Goal: Information Seeking & Learning: Understand process/instructions

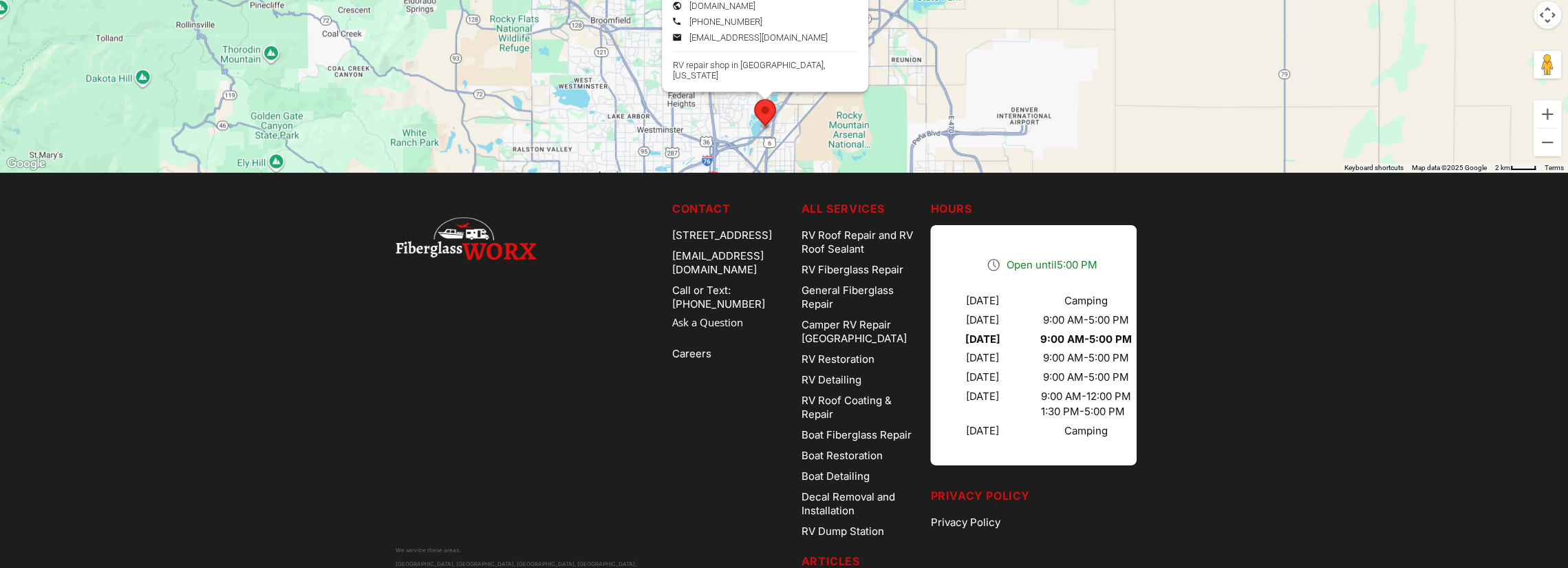
scroll to position [4191, 0]
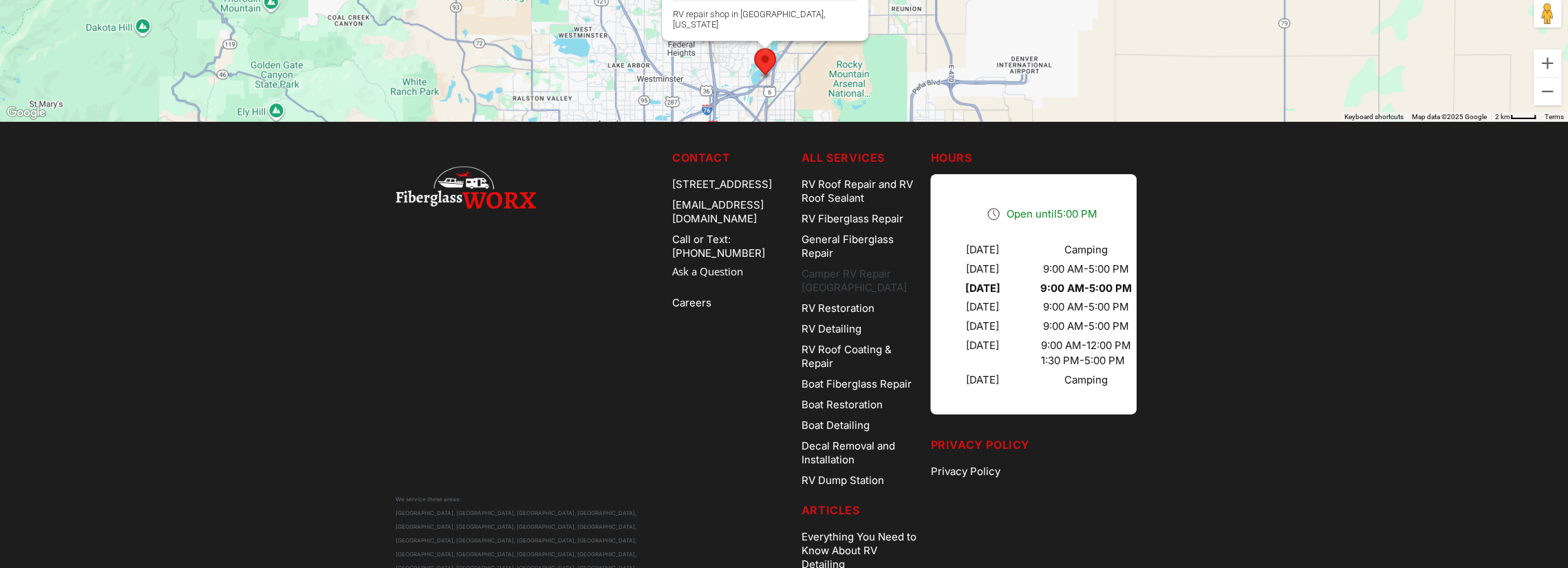
click at [890, 272] on link "Camper RV Repair [GEOGRAPHIC_DATA]" at bounding box center [861, 281] width 118 height 34
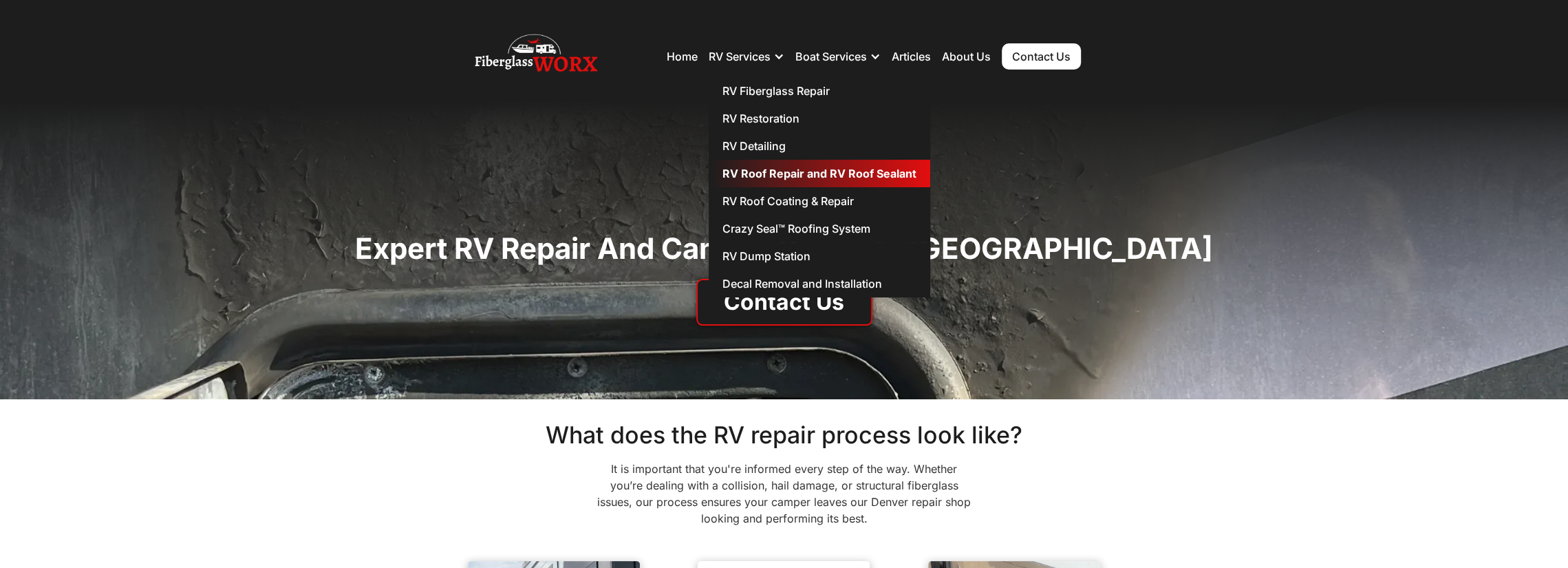
click at [743, 181] on link "RV Roof Repair and RV Roof Sealant" at bounding box center [820, 173] width 222 height 27
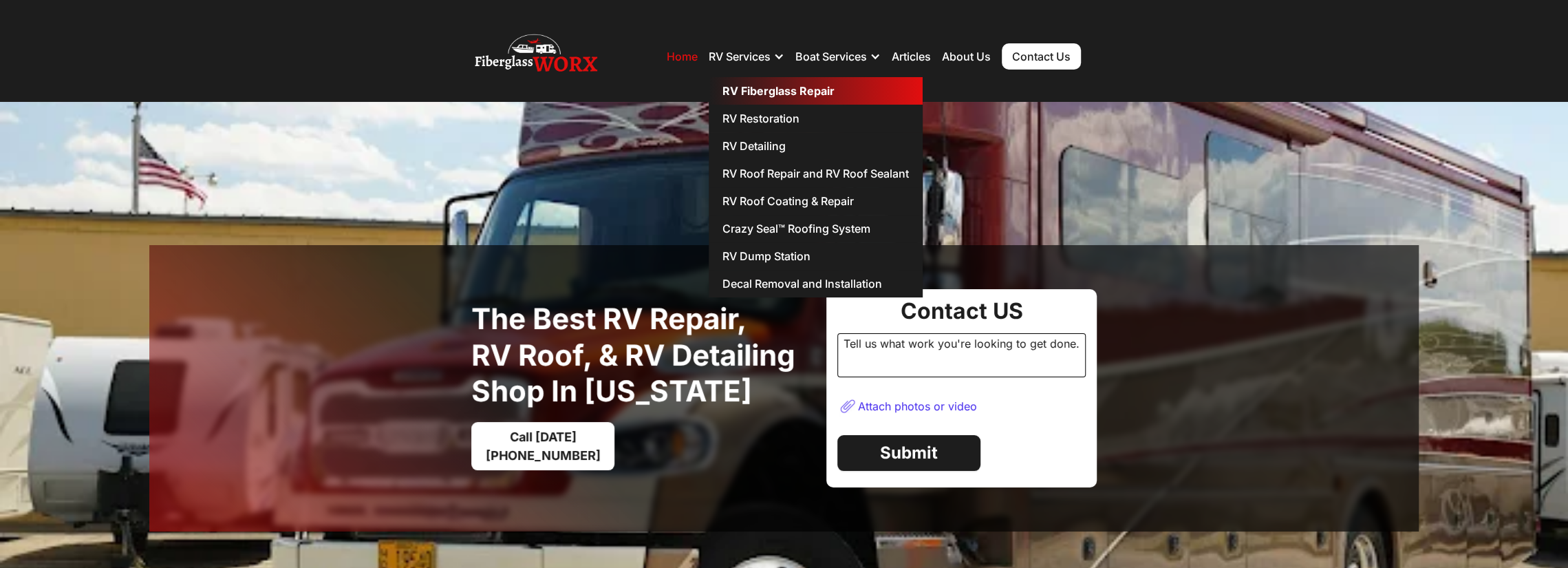
click at [794, 99] on link "RV Fiberglass Repair" at bounding box center [816, 91] width 214 height 27
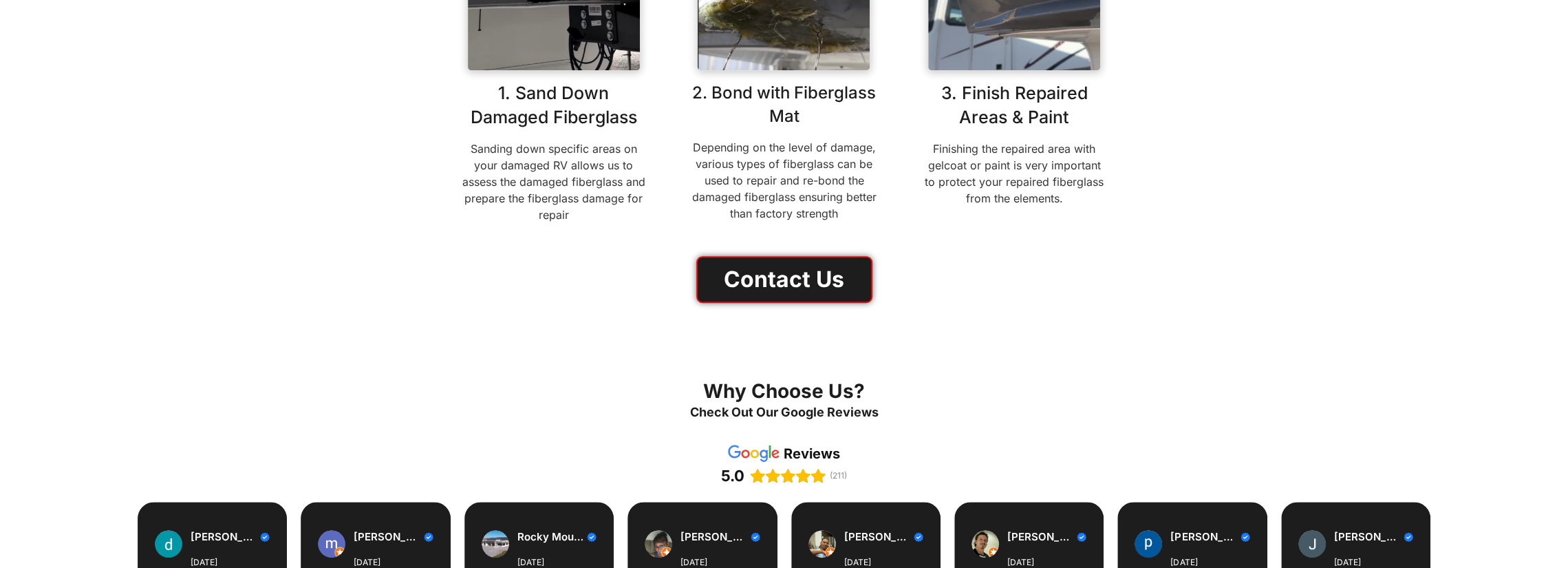
scroll to position [826, 0]
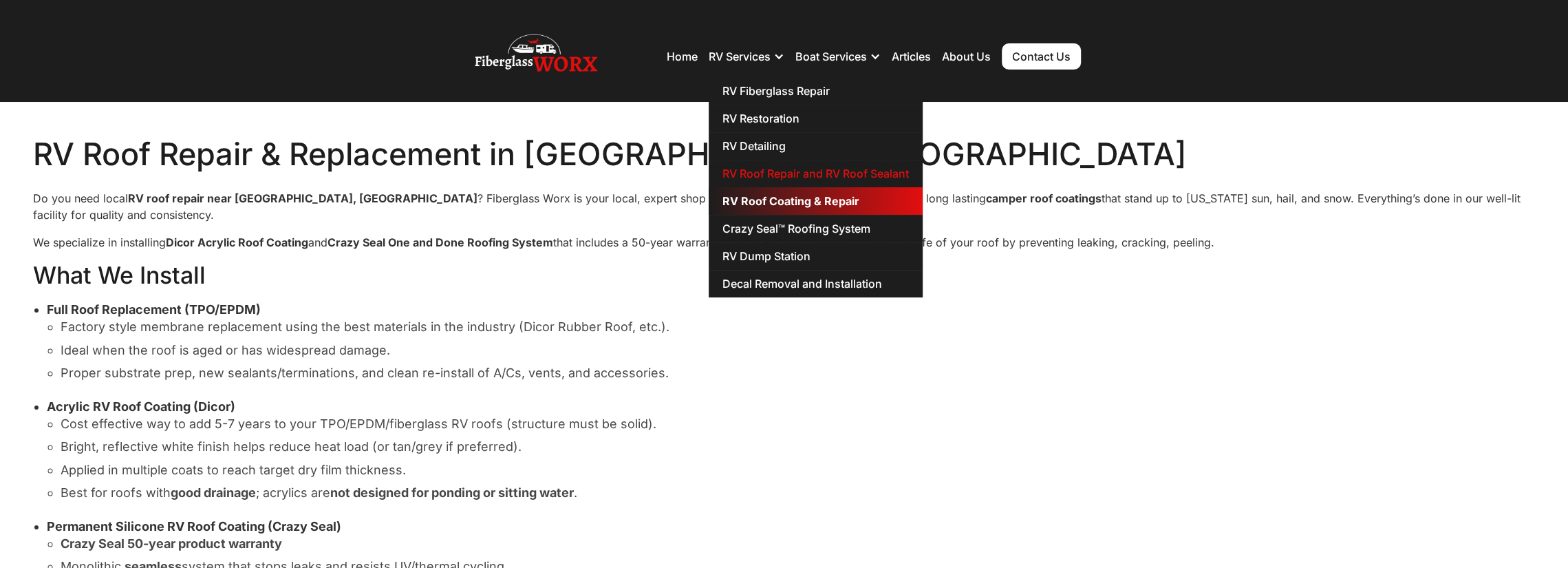
click at [738, 198] on link "RV Roof Coating & Repair" at bounding box center [816, 201] width 214 height 27
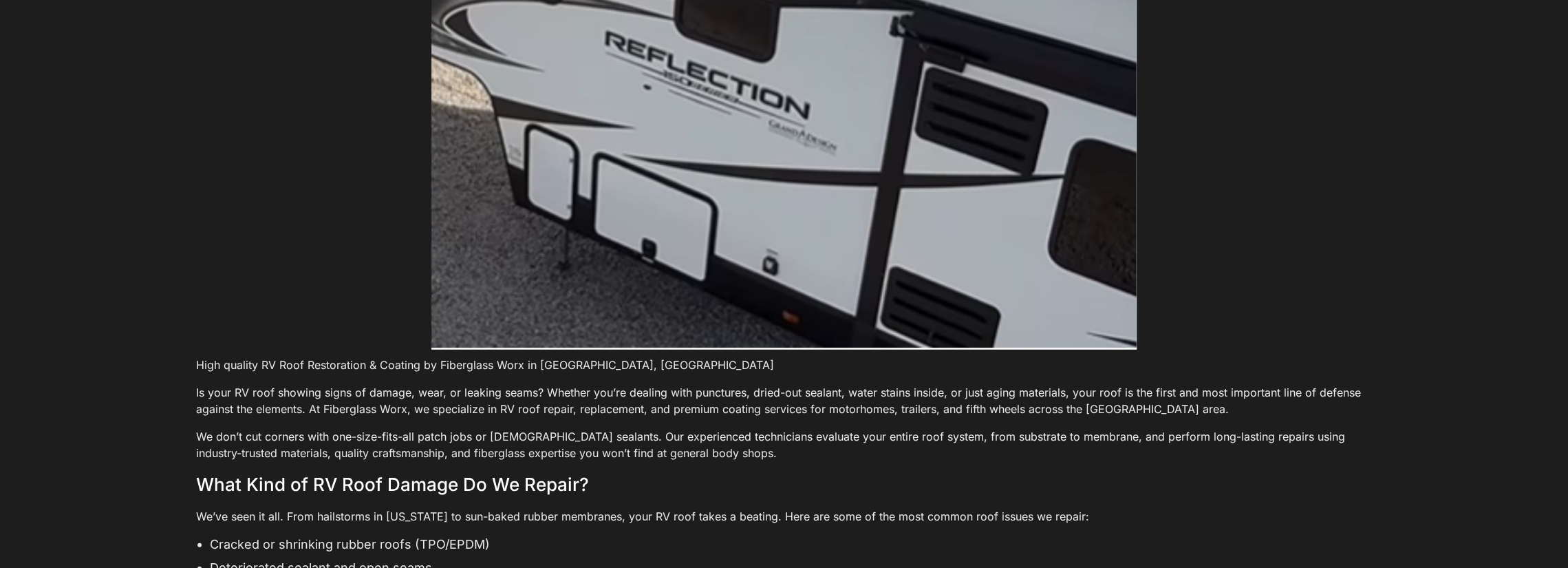
scroll to position [3098, 0]
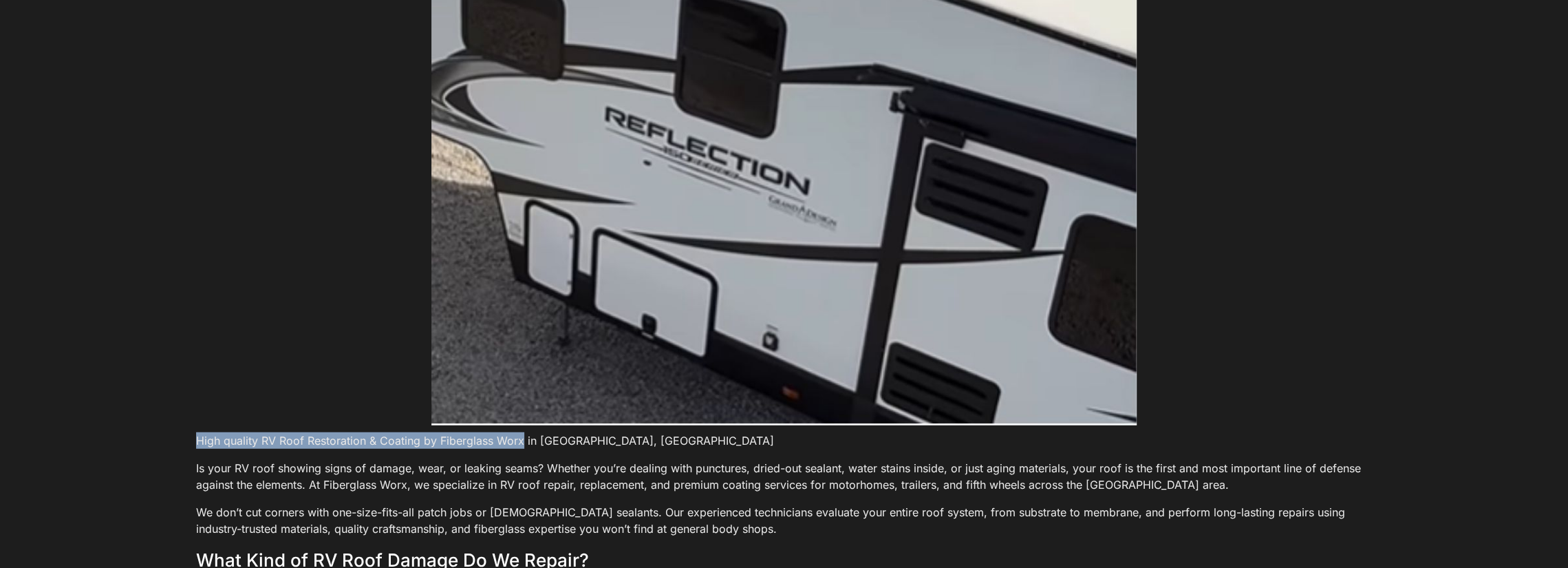
drag, startPoint x: 190, startPoint y: 363, endPoint x: 518, endPoint y: 362, distance: 328.0
click at [518, 362] on section "Protect Your Rig with Professional RV Roof Repair in [GEOGRAPHIC_DATA] High qua…" at bounding box center [784, 486] width 1568 height 2737
copy p "High quality RV Roof Restoration & Coating by Fiberglass Worx"
click at [325, 504] on p "We don’t cut corners with one-size-fits-all patch jobs or [DEMOGRAPHIC_DATA] se…" at bounding box center [784, 520] width 1176 height 33
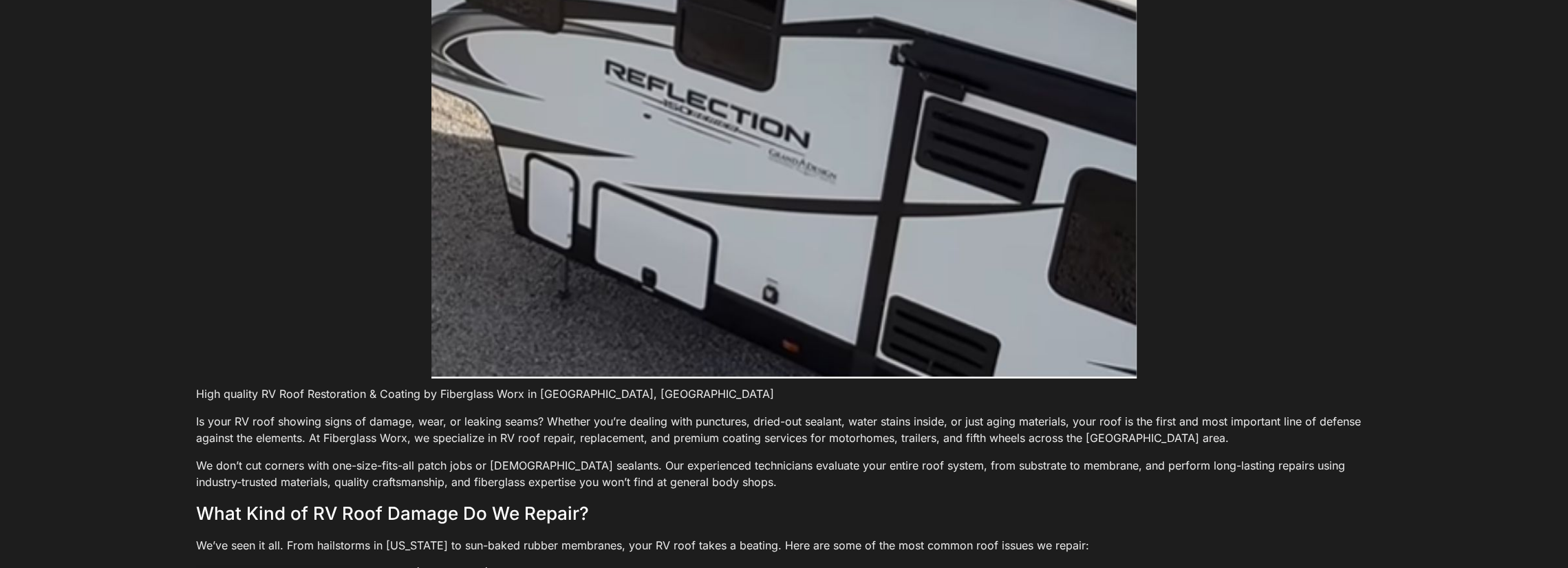
scroll to position [3167, 0]
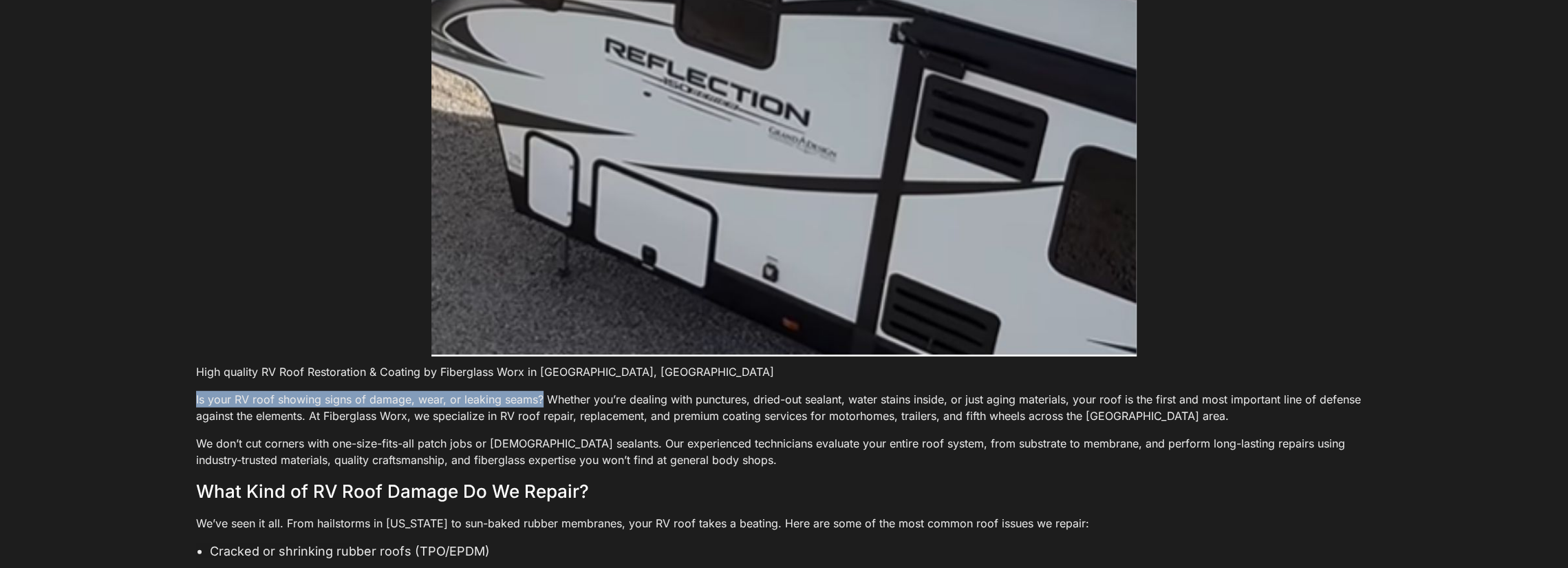
drag, startPoint x: 189, startPoint y: 317, endPoint x: 536, endPoint y: 323, distance: 347.1
click at [536, 323] on section "Protect Your Rig with Professional RV Roof Repair in Denver High quality RV Roo…" at bounding box center [784, 417] width 1568 height 2737
copy p "Is your RV roof showing signs of damage, wear, or leaking seams?"
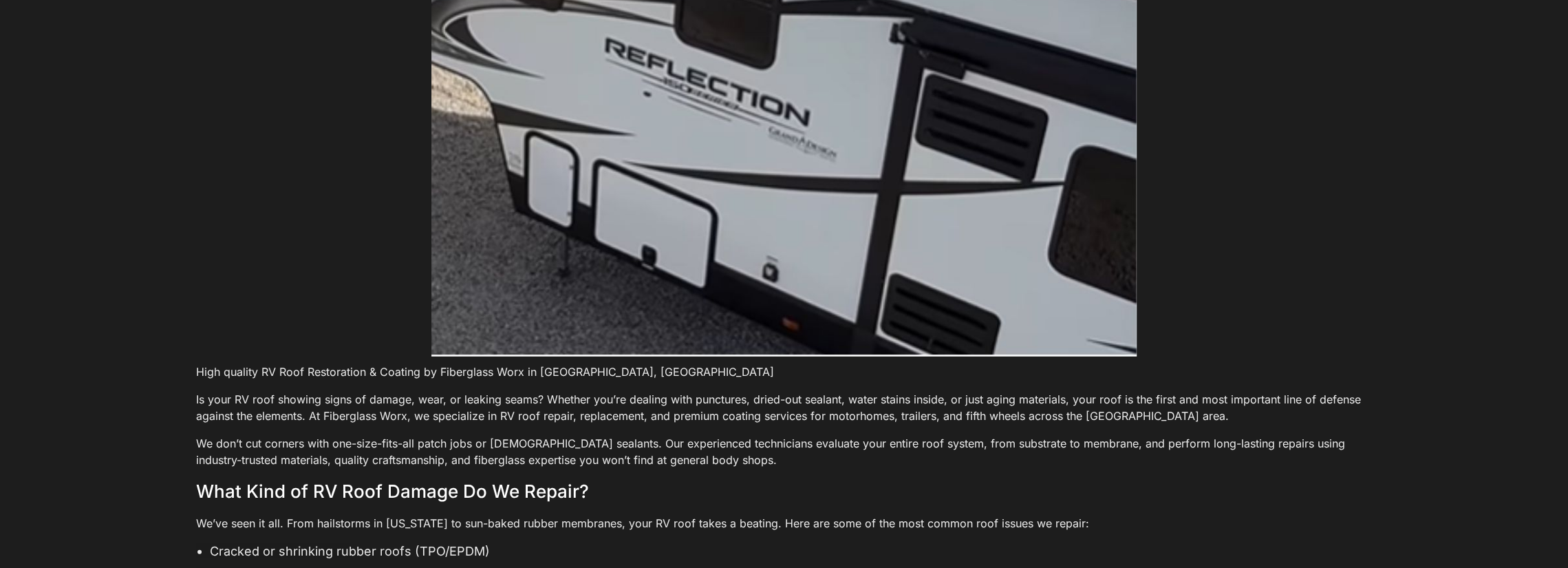
drag, startPoint x: 533, startPoint y: 327, endPoint x: 526, endPoint y: 323, distance: 8.1
click at [533, 391] on p "Is your RV roof showing signs of damage, wear, or leaking seams? Whether you’re…" at bounding box center [784, 408] width 1176 height 33
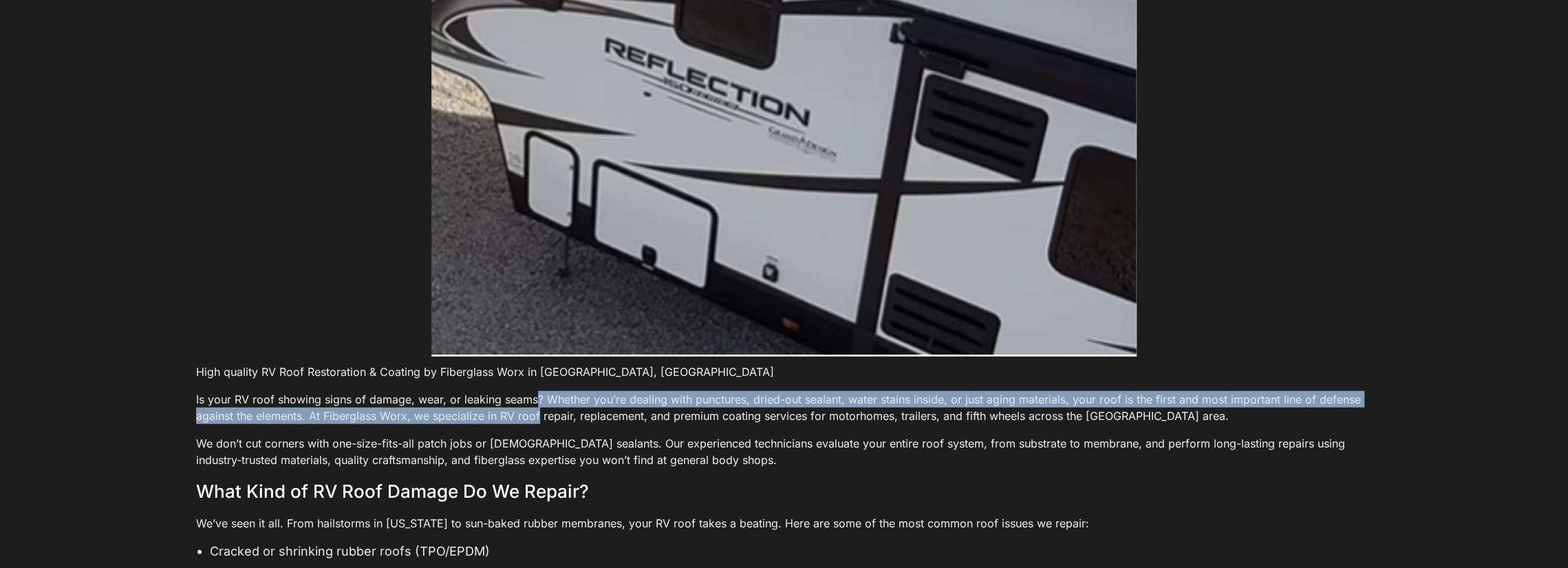
click at [467, 391] on p "Is your RV roof showing signs of damage, wear, or leaking seams? Whether you’re…" at bounding box center [784, 408] width 1176 height 33
click at [415, 391] on p "Is your RV roof showing signs of damage, wear, or leaking seams? Whether you’re…" at bounding box center [784, 408] width 1176 height 33
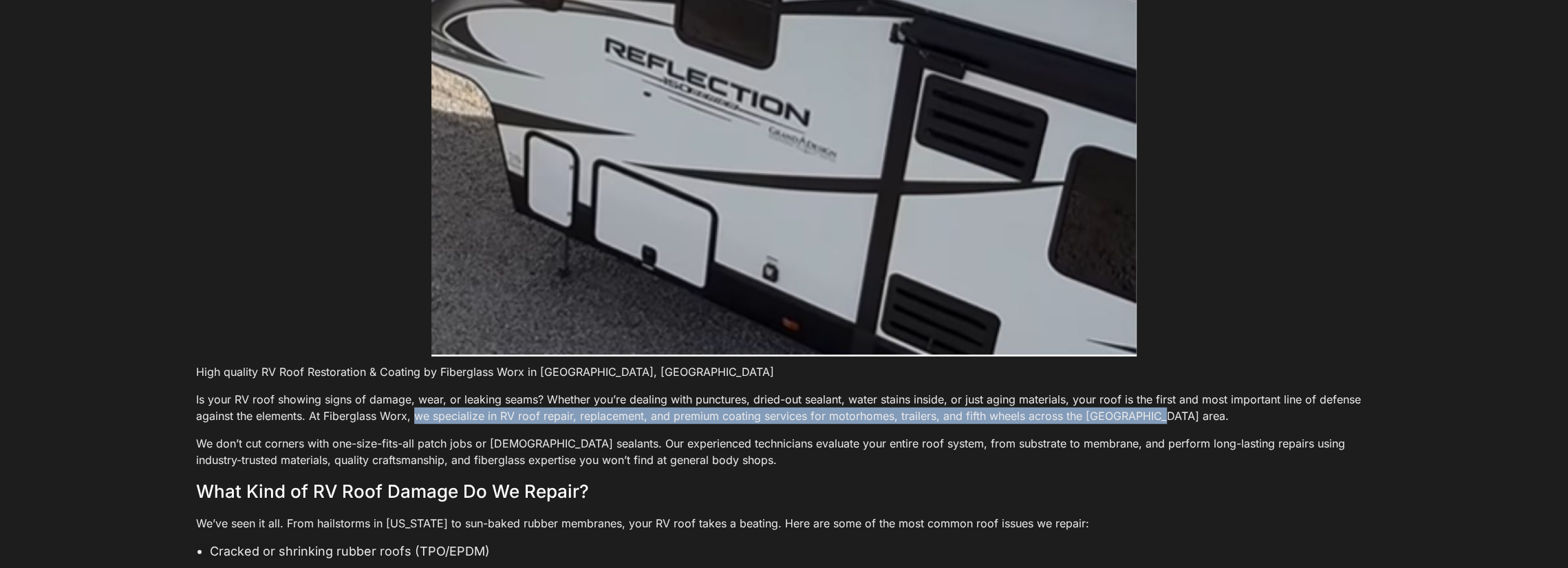
drag, startPoint x: 411, startPoint y: 333, endPoint x: 1131, endPoint y: 334, distance: 720.0
click at [1147, 391] on p "Is your RV roof showing signs of damage, wear, or leaking seams? Whether you’re…" at bounding box center [784, 408] width 1176 height 33
copy p "we specialize in RV roof repair, replacement, and premium coating services for …"
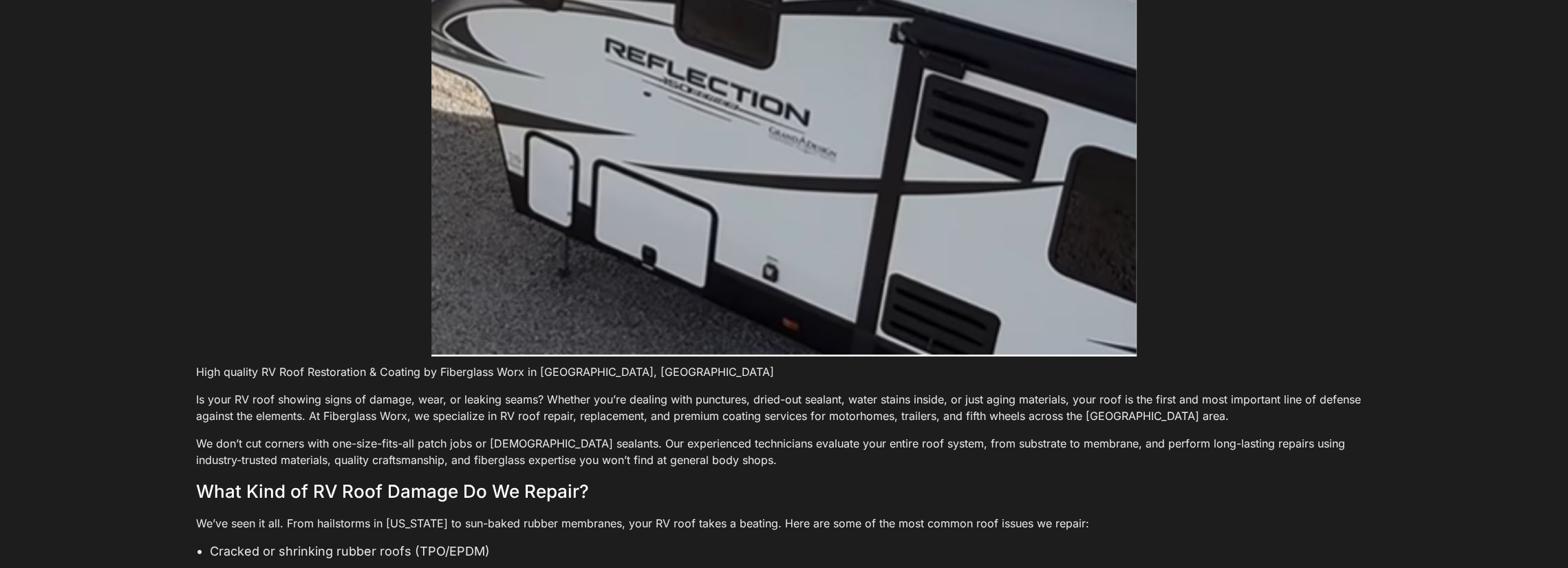
click at [699, 479] on h3 "What Kind of RV Roof Damage Do We Repair?" at bounding box center [784, 491] width 1176 height 25
drag, startPoint x: 689, startPoint y: 318, endPoint x: 937, endPoint y: 317, distance: 248.0
click at [937, 391] on p "Is your RV roof showing signs of damage, wear, or leaking seams? Whether you’re…" at bounding box center [784, 408] width 1176 height 33
copy p "punctures, dried-out sealant, water stains inside"
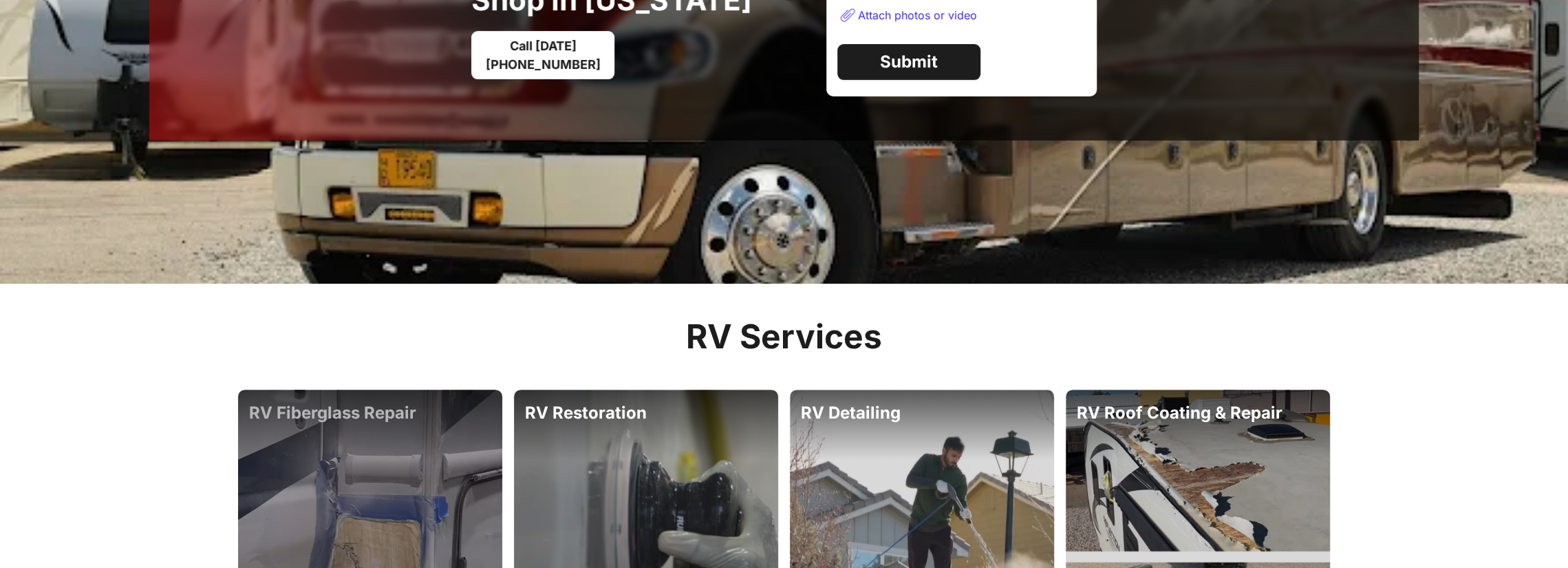
scroll to position [336, 0]
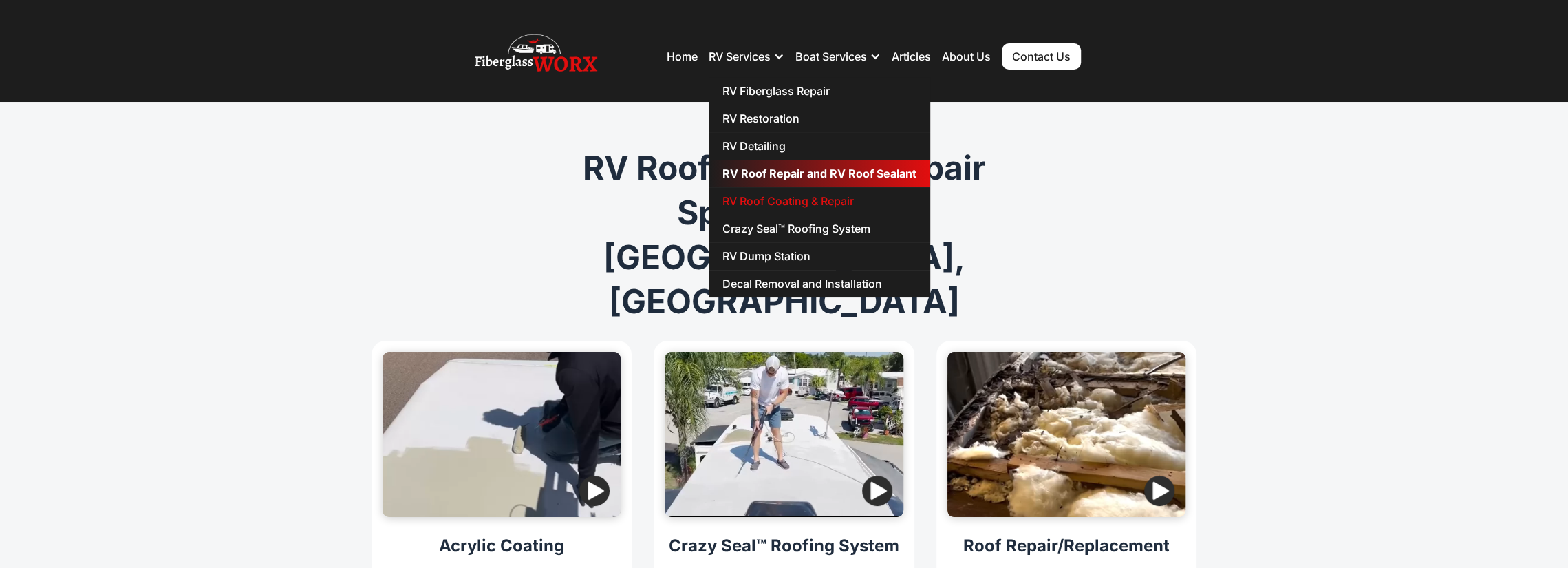
click at [765, 173] on link "RV Roof Repair and RV Roof Sealant" at bounding box center [820, 173] width 222 height 27
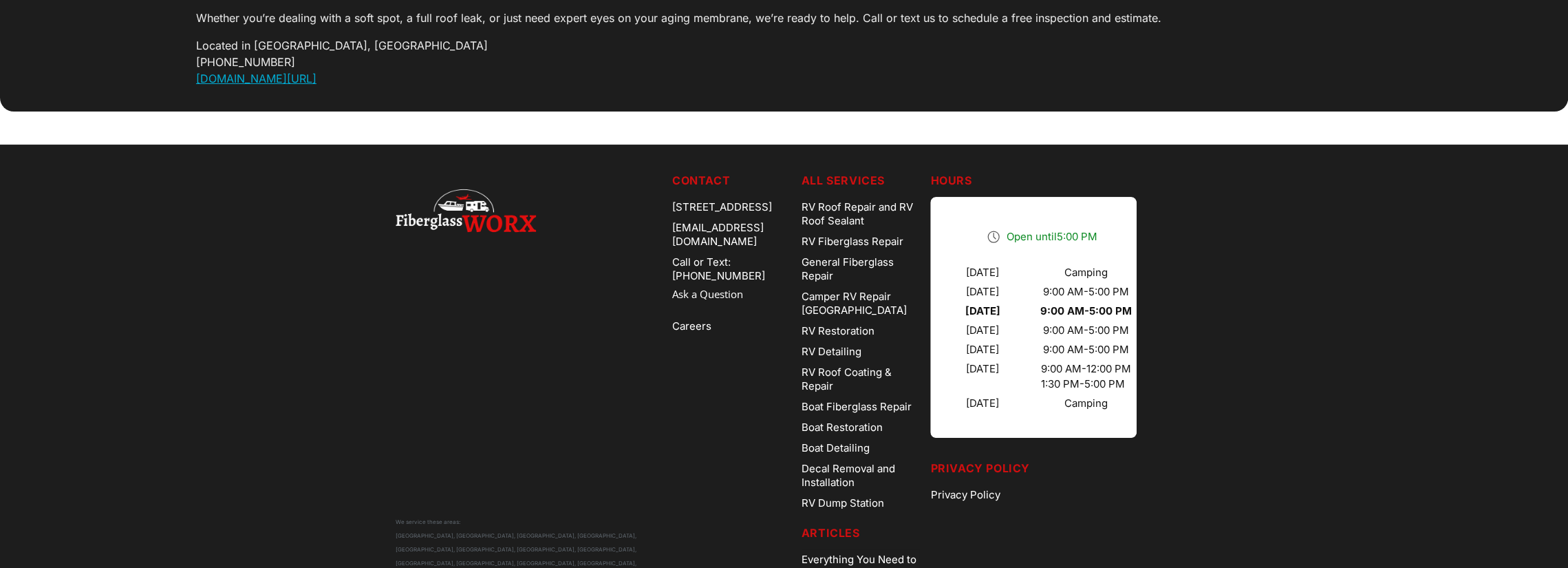
scroll to position [4899, 0]
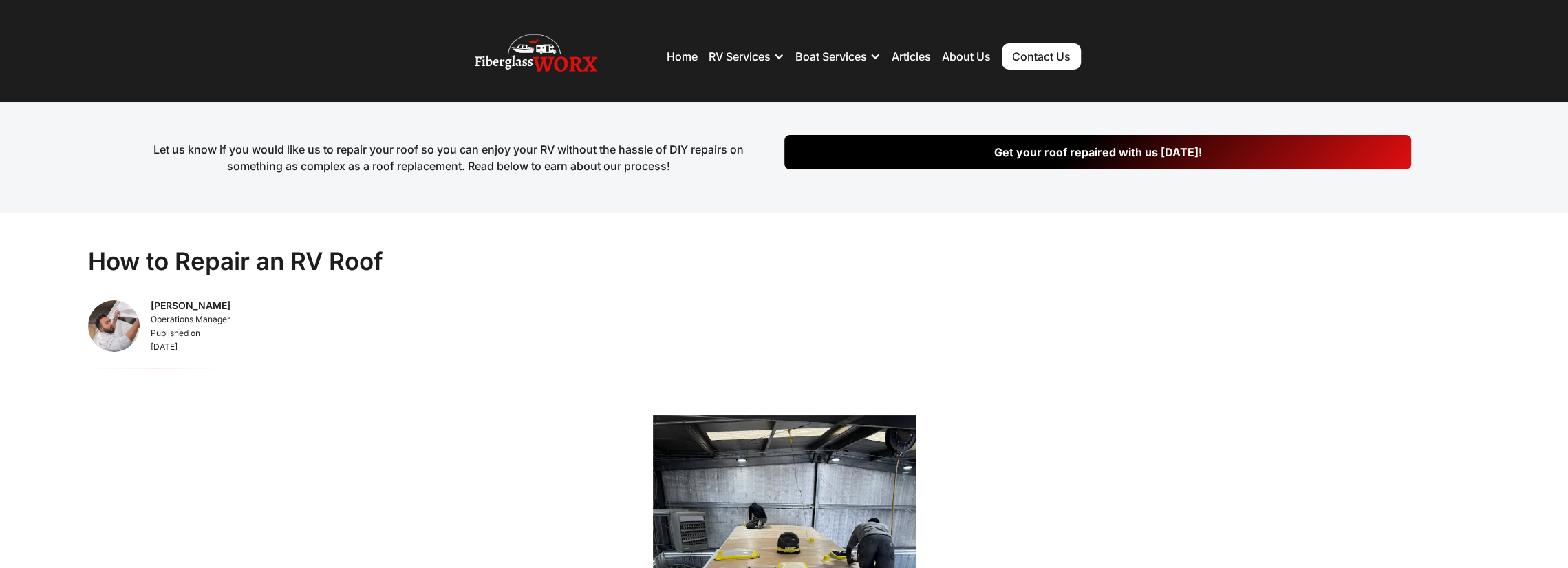
drag, startPoint x: 291, startPoint y: 249, endPoint x: 329, endPoint y: 254, distance: 38.3
click at [291, 249] on h1 "How to Repair an RV Roof" at bounding box center [236, 261] width 295 height 30
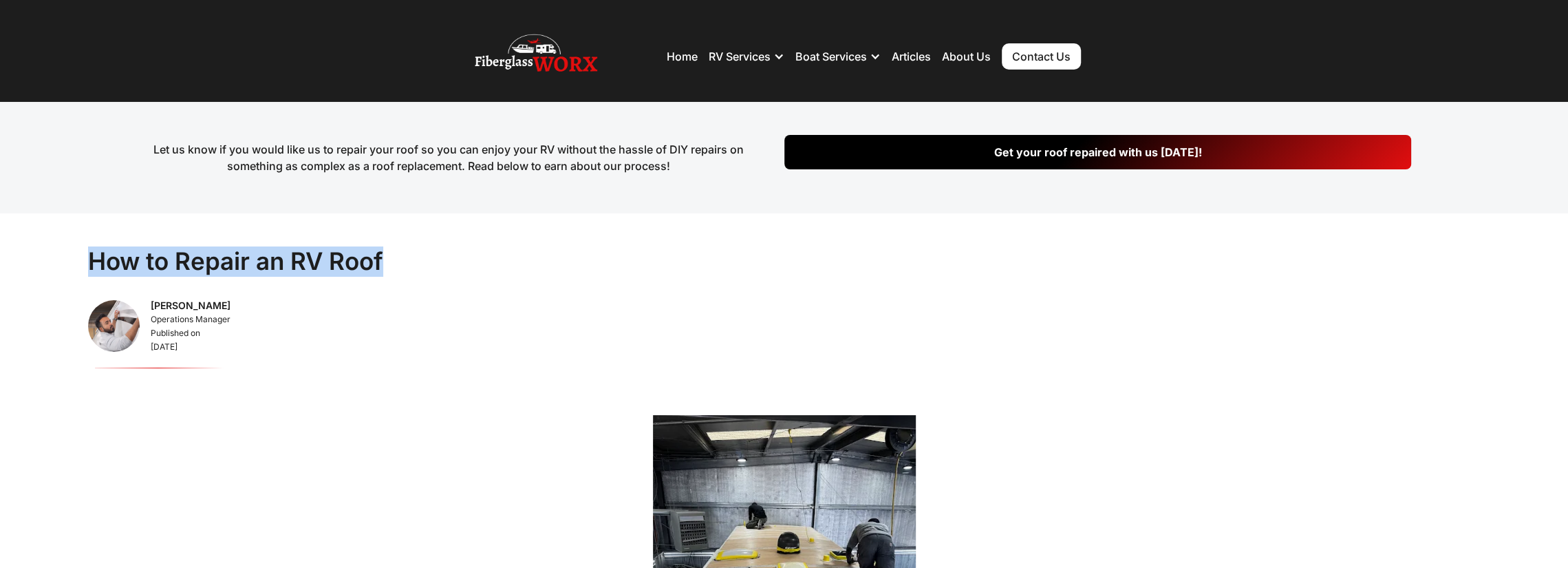
drag, startPoint x: 384, startPoint y: 267, endPoint x: 11, endPoint y: 248, distance: 373.5
copy h1 "How to Repair an RV Roof"
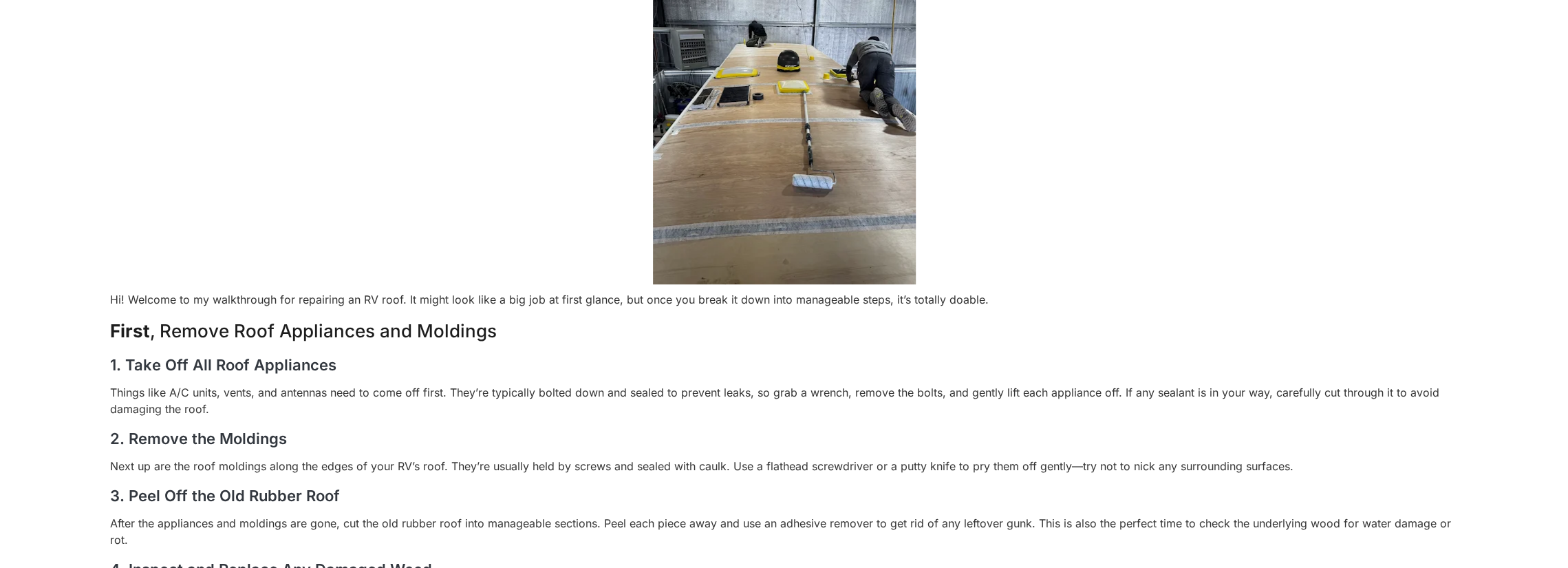
scroll to position [551, 0]
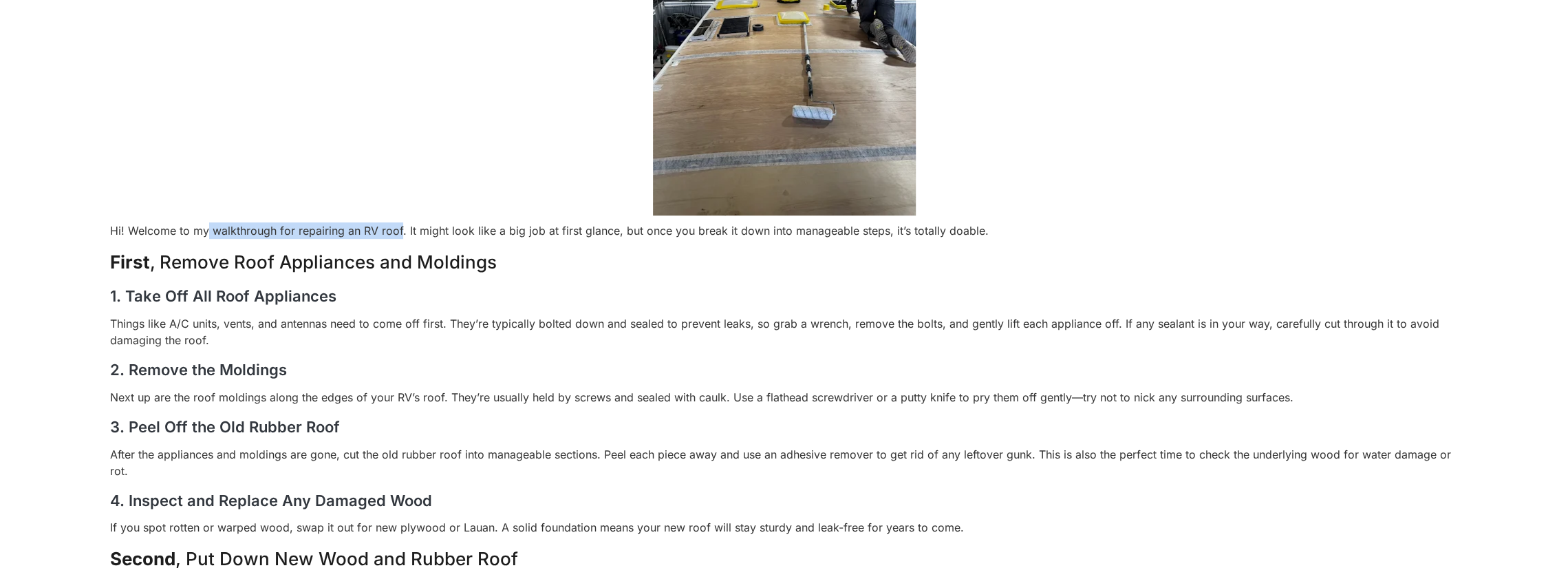
drag, startPoint x: 205, startPoint y: 232, endPoint x: 397, endPoint y: 229, distance: 192.0
click at [397, 229] on p "Hi! Welcome to my walkthrough for repairing an RV roof. It might look like a bi…" at bounding box center [784, 230] width 1348 height 16
copy p "walkthrough for repairing an RV roof"
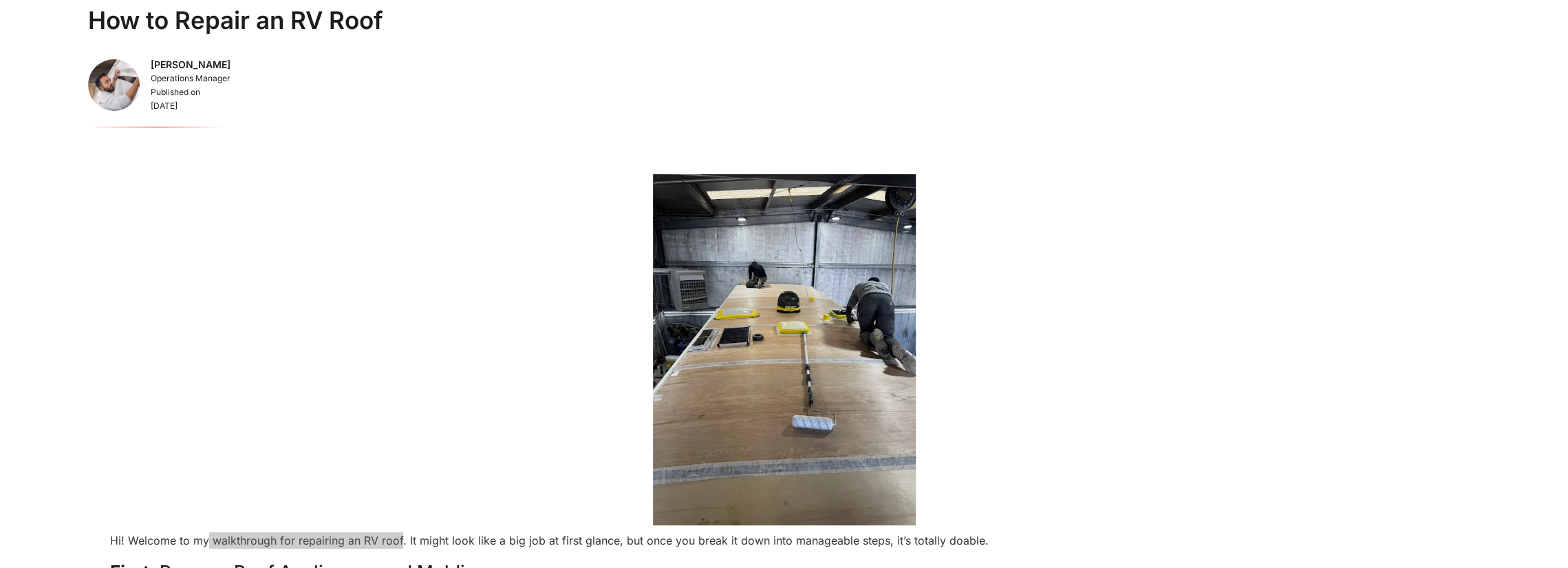
scroll to position [206, 0]
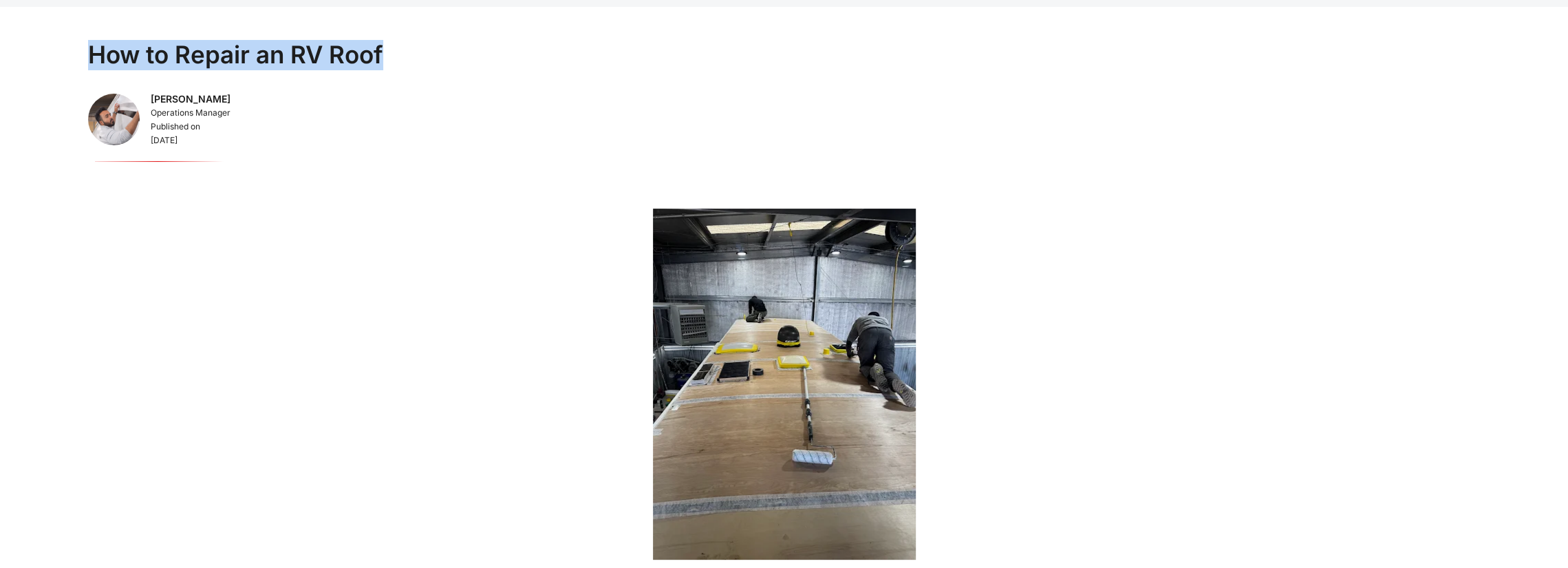
drag, startPoint x: 400, startPoint y: 63, endPoint x: 124, endPoint y: 38, distance: 277.1
copy h1 "How to Repair an RV Roof"
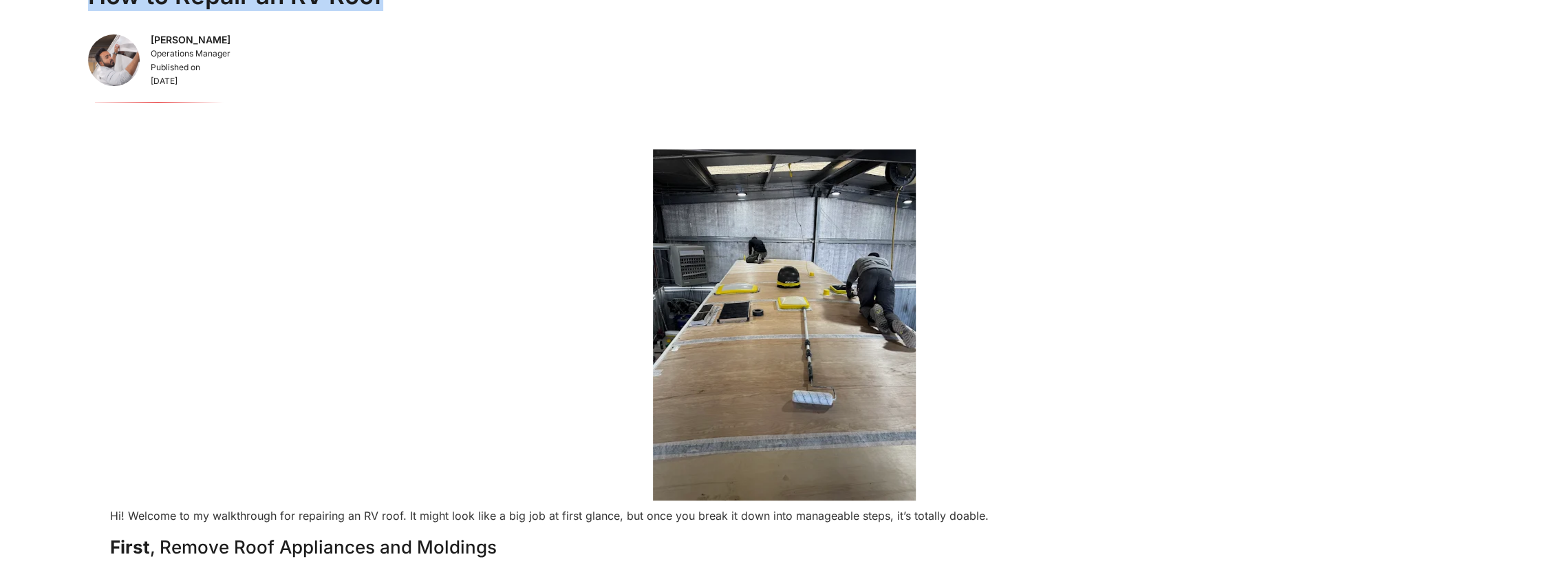
scroll to position [551, 0]
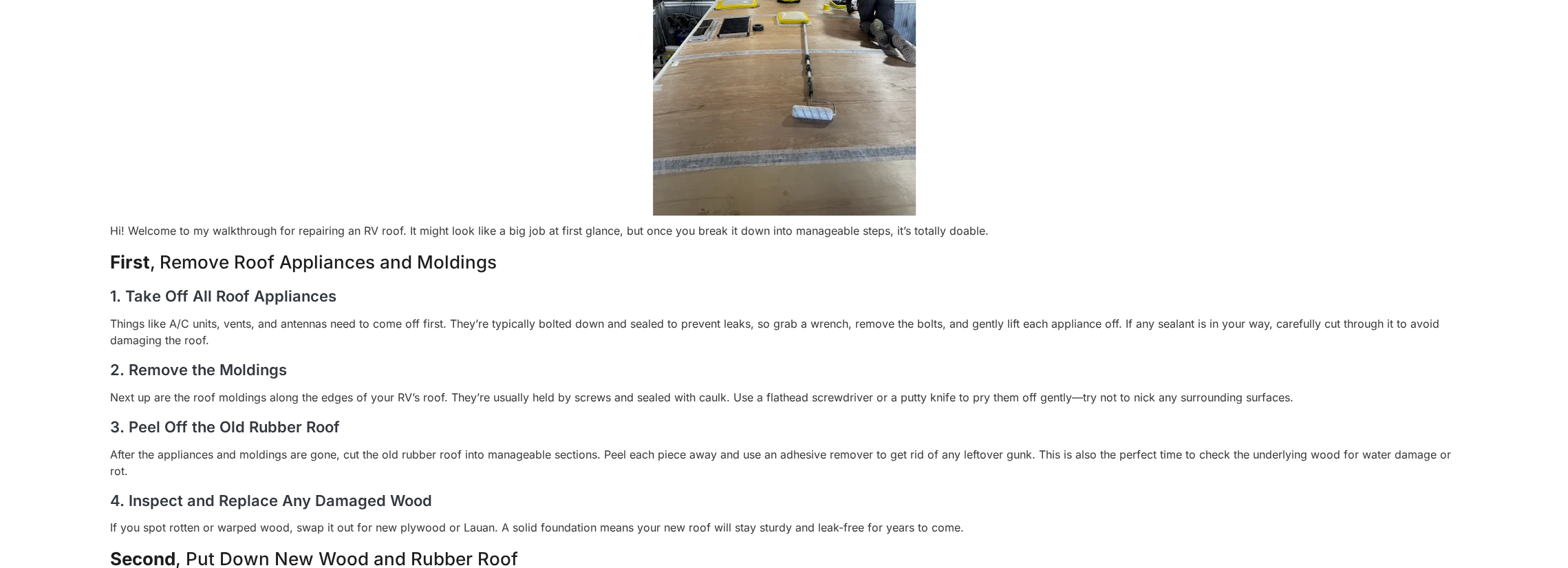
click at [281, 334] on p "Things like A/C units, vents, and antennas need to come off first. They’re typi…" at bounding box center [784, 332] width 1348 height 33
drag, startPoint x: 209, startPoint y: 232, endPoint x: 395, endPoint y: 230, distance: 186.0
click at [399, 229] on p "Hi! Welcome to my walkthrough for repairing an RV roof. It might look like a bi…" at bounding box center [784, 230] width 1348 height 16
copy p "walkthrough for repairing an RV roof"
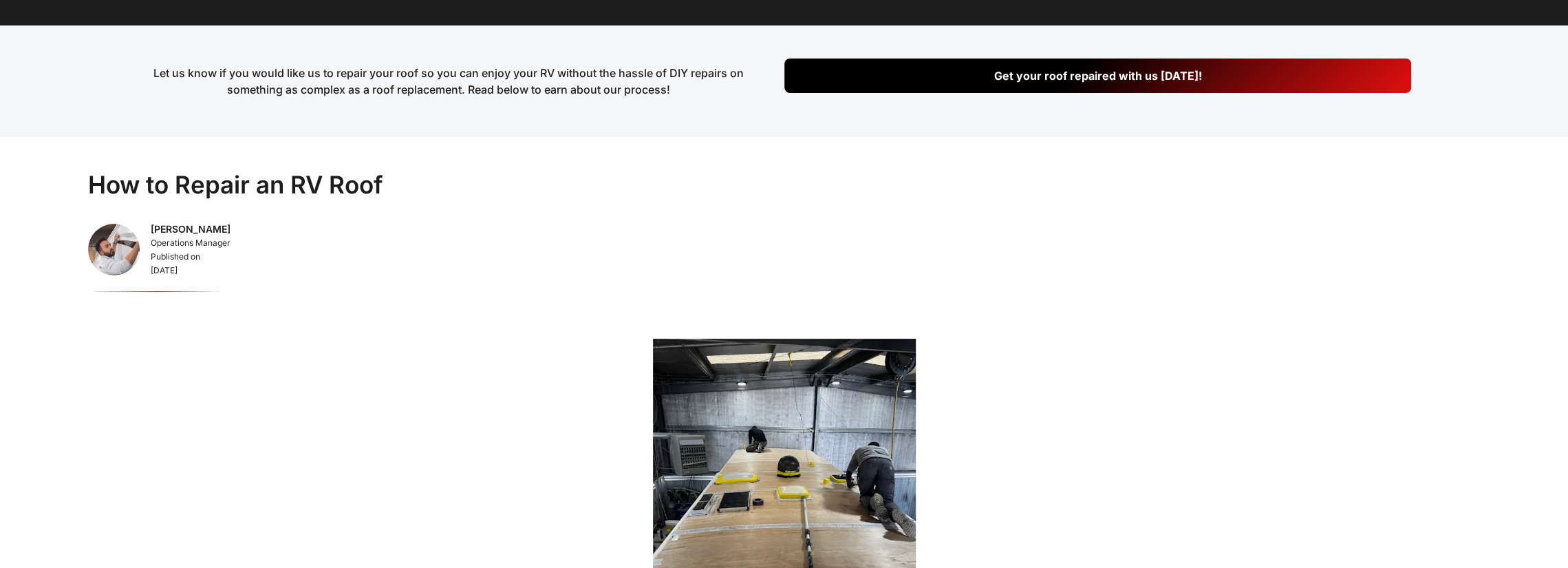
scroll to position [0, 0]
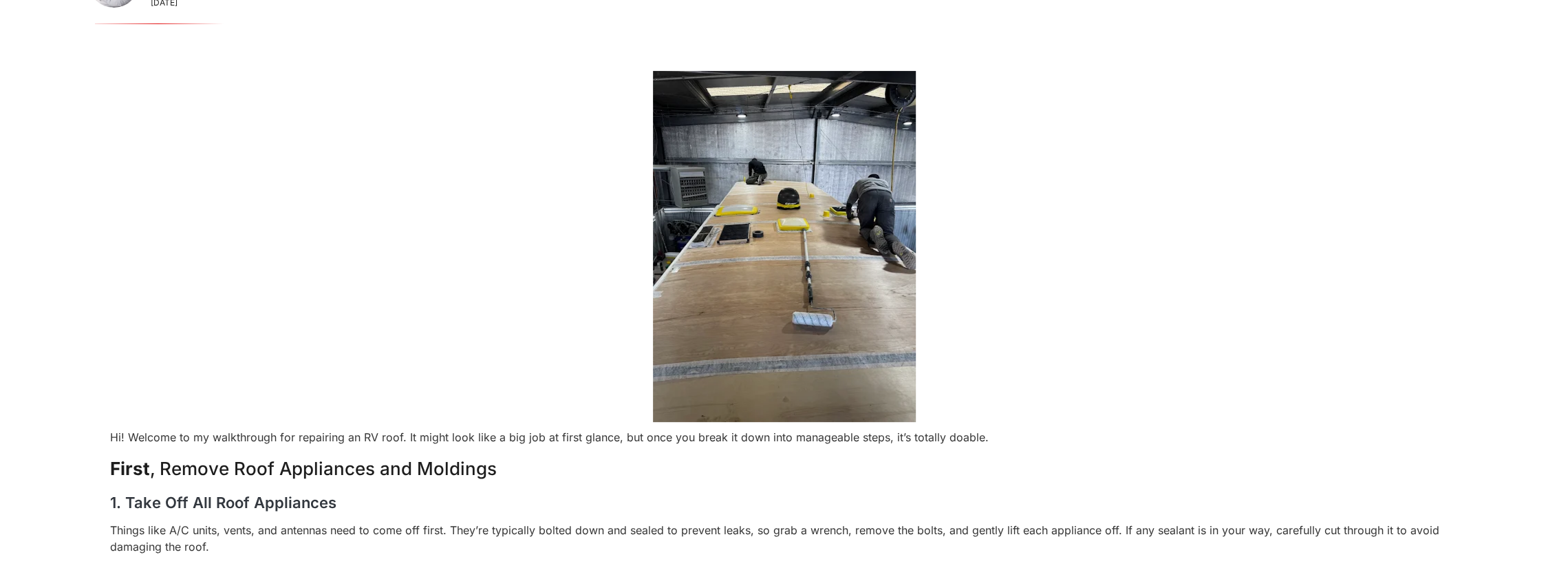
scroll to position [619, 0]
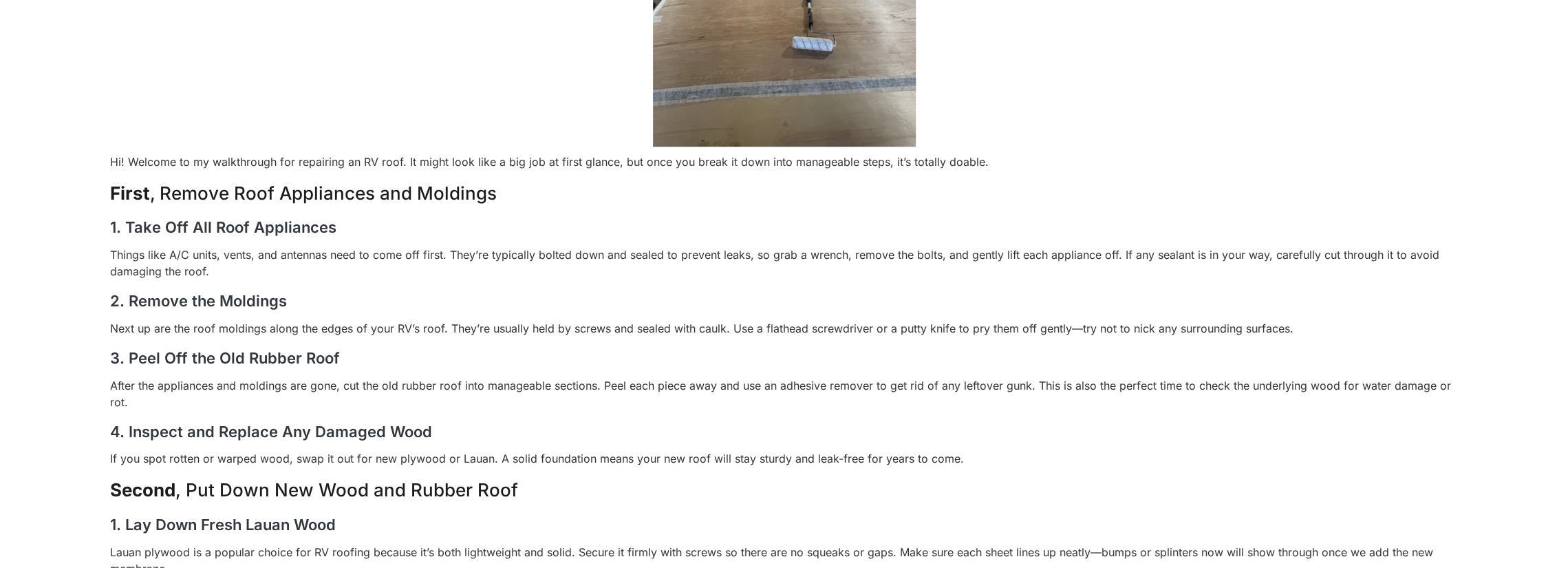
click at [454, 301] on h4 "2. Remove the Moldings" at bounding box center [784, 301] width 1348 height 21
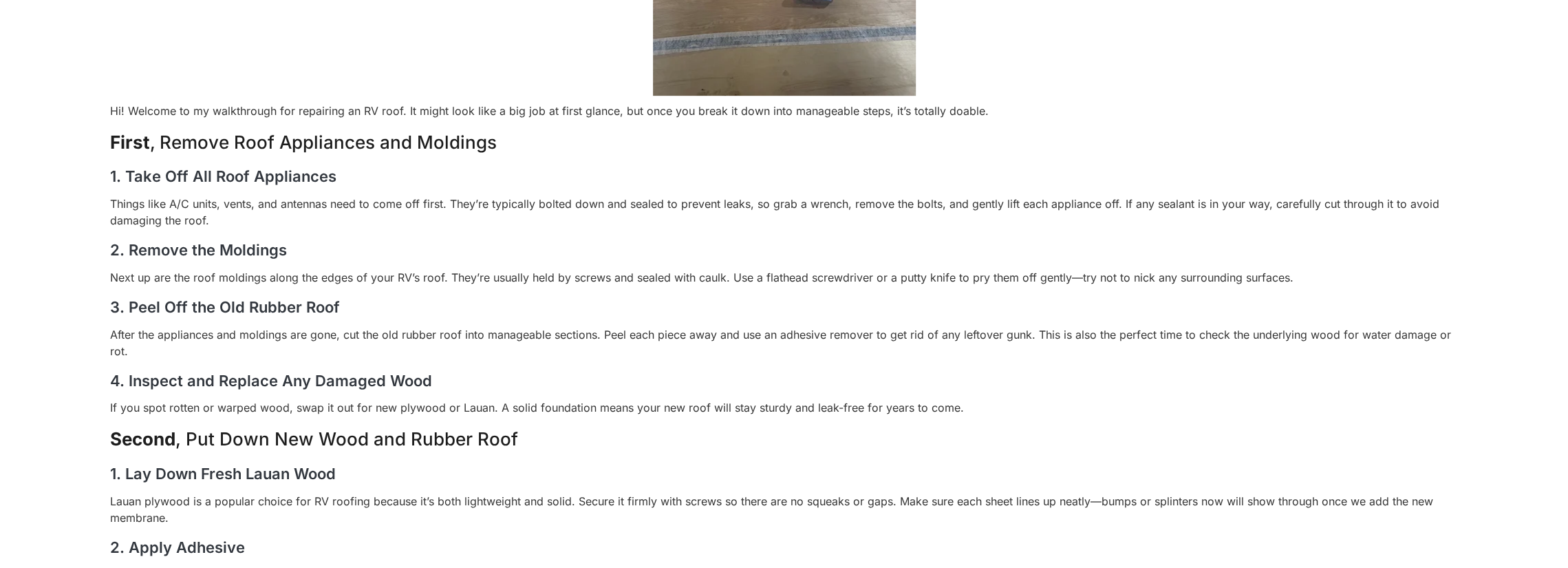
scroll to position [688, 0]
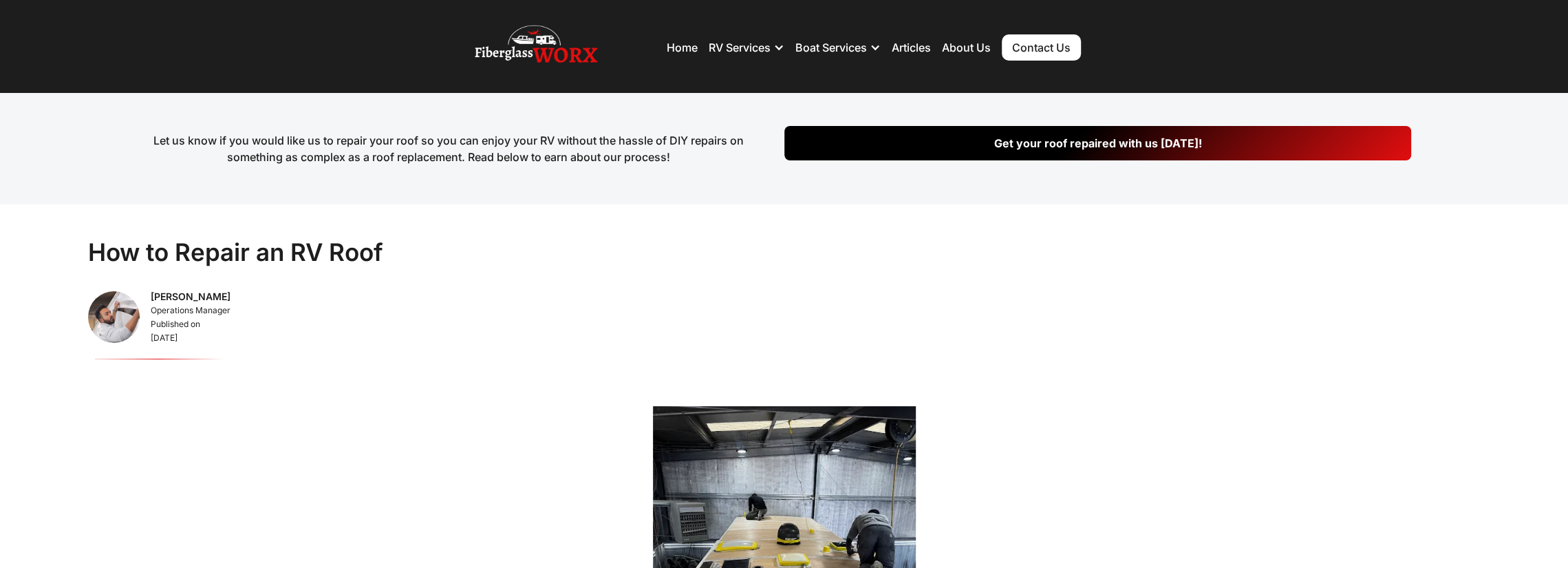
scroll to position [0, 0]
